Goal: Navigation & Orientation: Go to known website

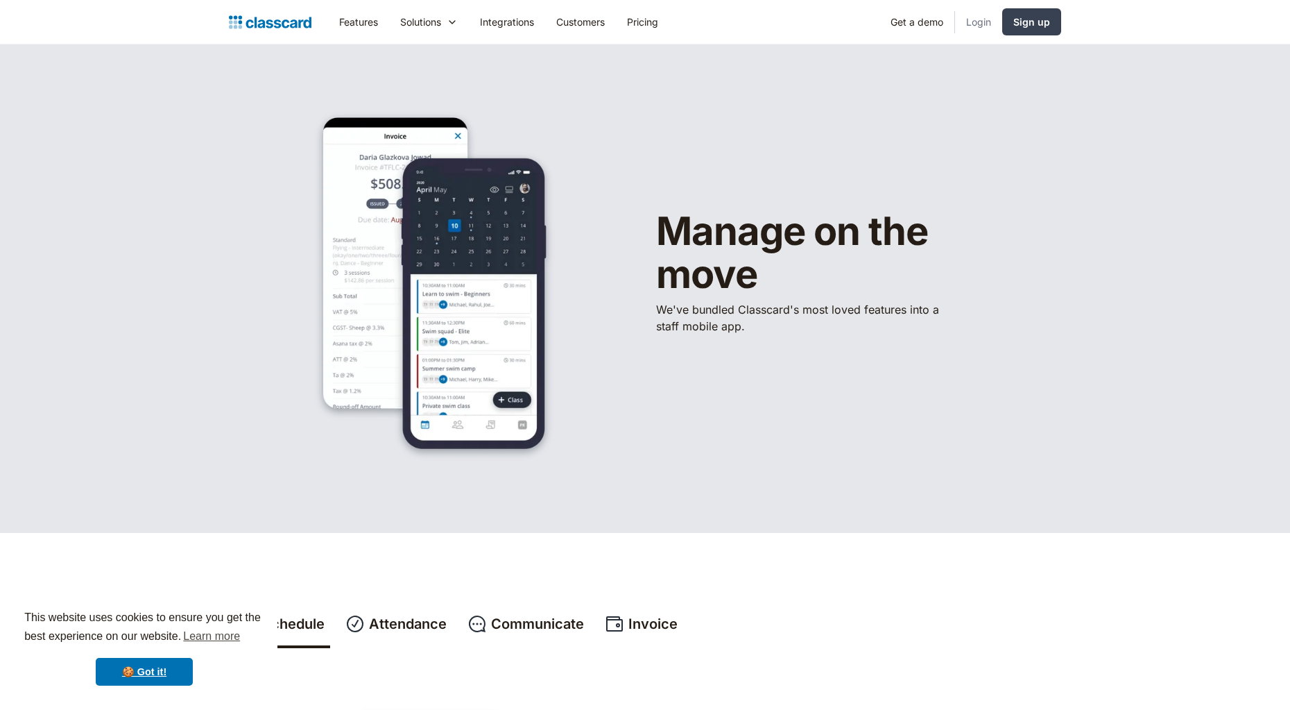
click at [977, 24] on link "Login" at bounding box center [978, 21] width 47 height 31
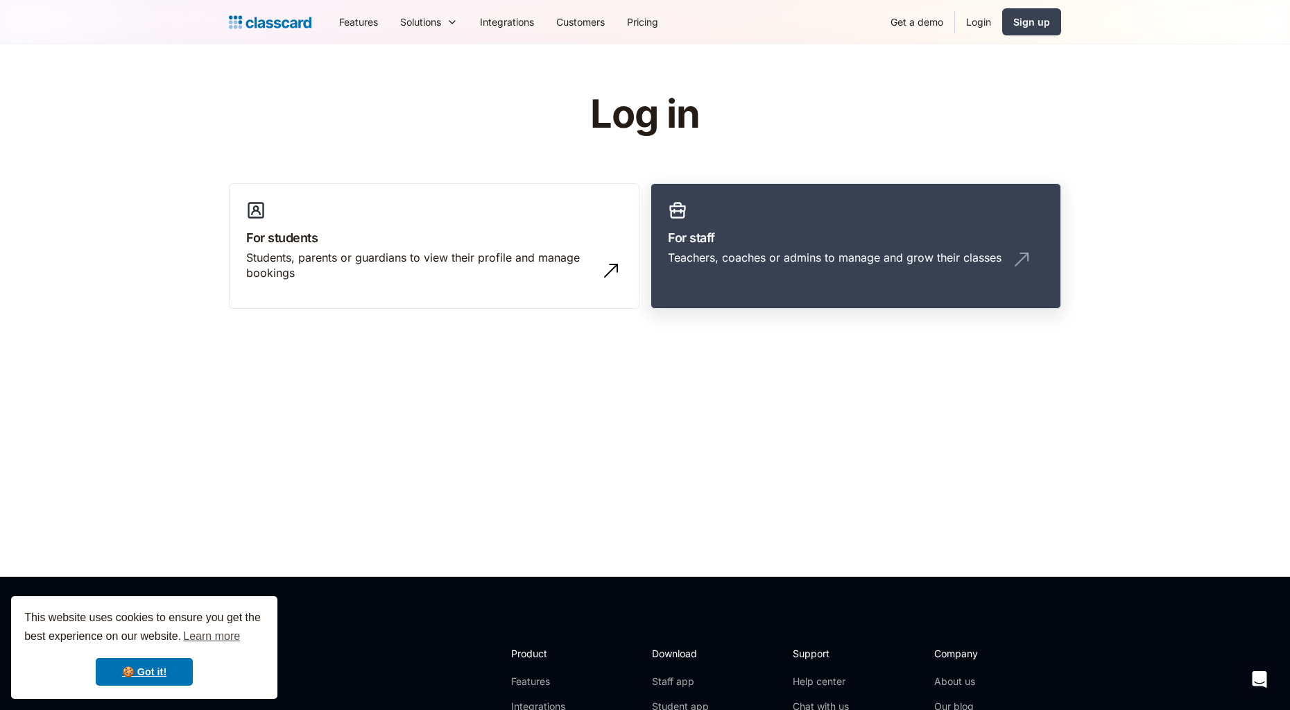
click at [766, 252] on div "Teachers, coaches or admins to manage and grow their classes" at bounding box center [835, 257] width 334 height 15
